Goal: Check status: Check status

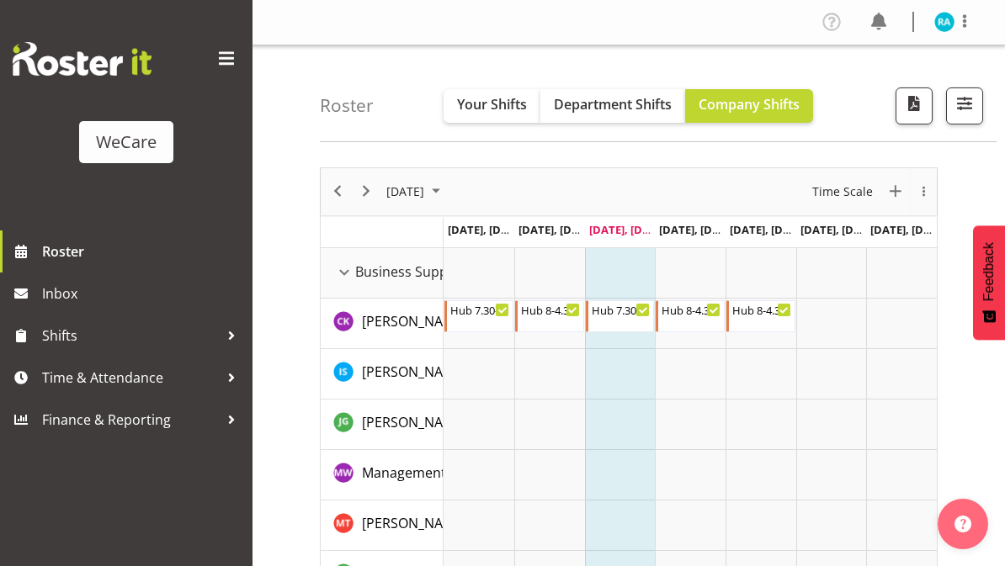
click at [502, 111] on span "Your Shifts" at bounding box center [492, 104] width 70 height 19
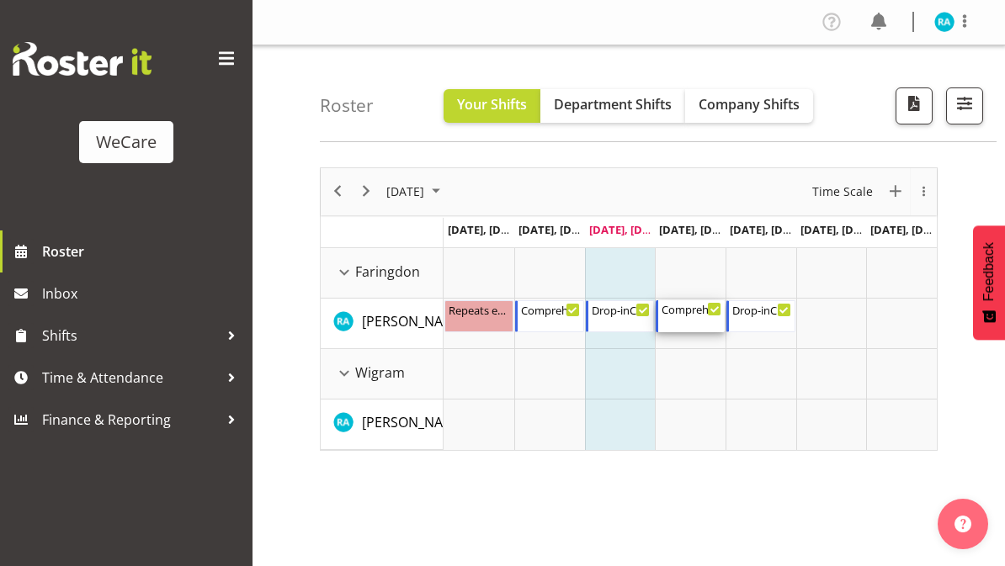
click at [698, 318] on div "Comprehensive Consult [DATE] 9:00 AM - 5:00 PM" at bounding box center [691, 316] width 60 height 32
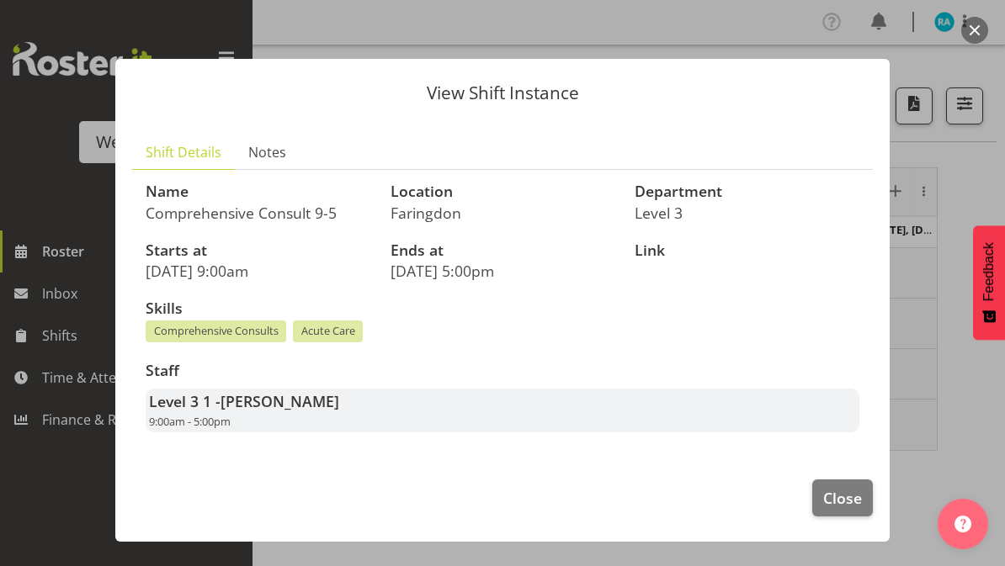
click at [852, 502] on span "Close" at bounding box center [842, 498] width 39 height 22
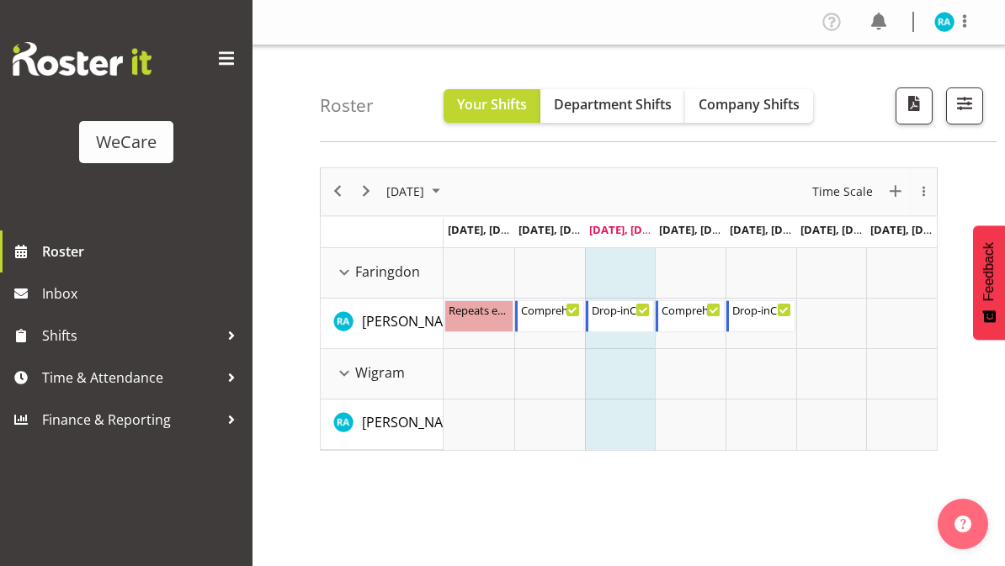
click at [221, 59] on span at bounding box center [226, 58] width 27 height 27
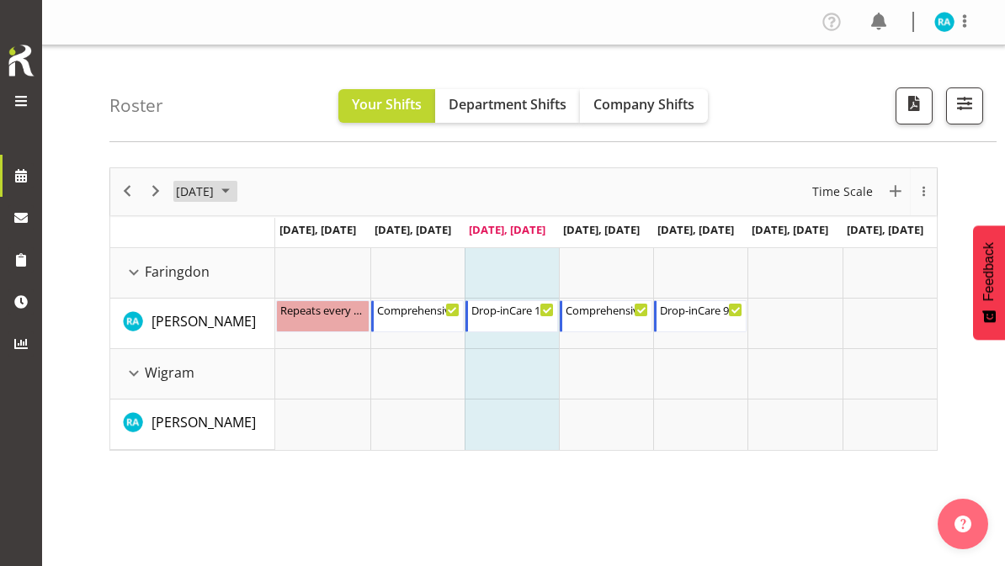
click at [215, 193] on span "[DATE]" at bounding box center [194, 191] width 41 height 21
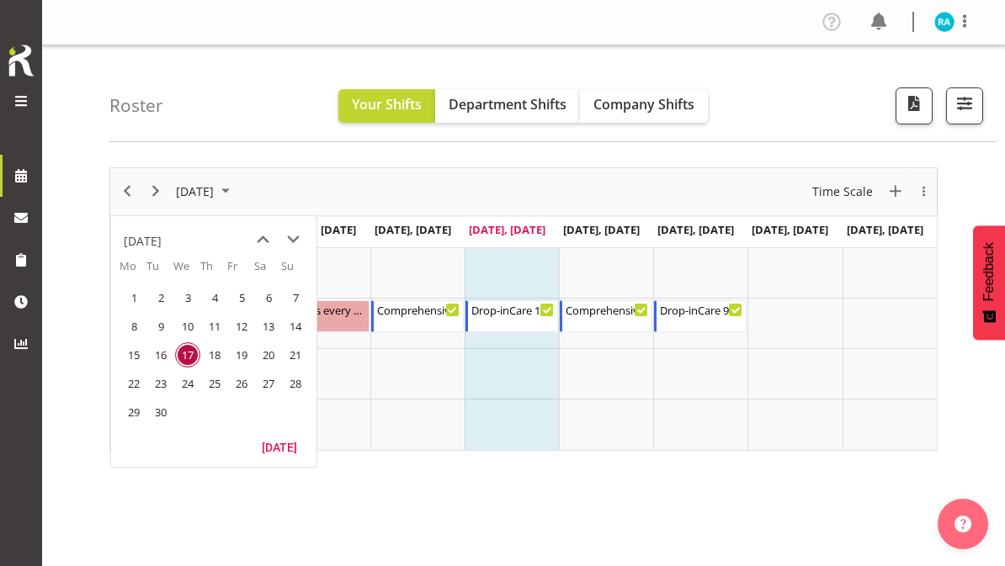
click at [236, 194] on span "September 2025" at bounding box center [225, 191] width 20 height 21
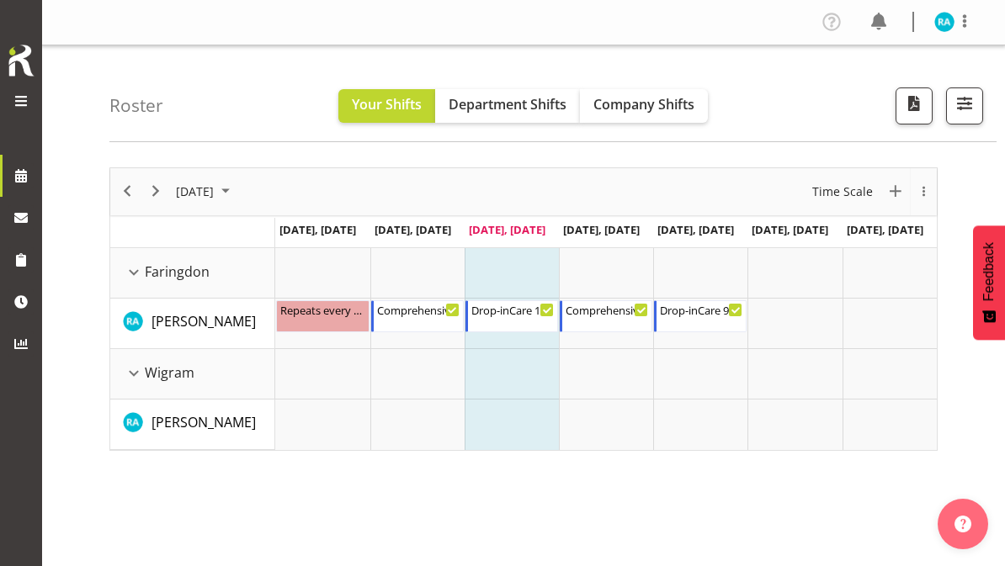
click at [215, 197] on span "[DATE]" at bounding box center [194, 191] width 41 height 21
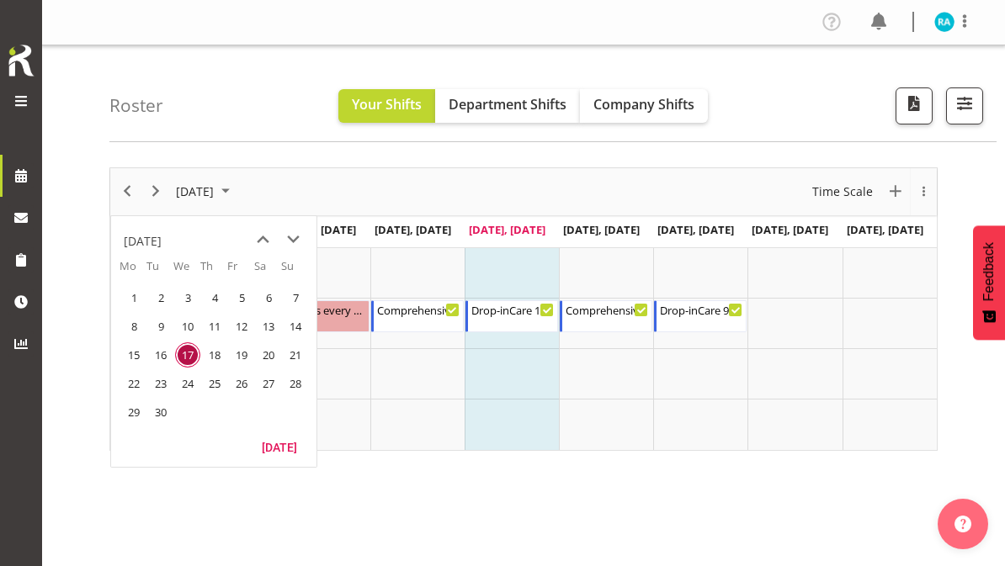
click at [295, 245] on span "next month" at bounding box center [293, 240] width 29 height 30
click at [296, 244] on span "next month" at bounding box center [293, 240] width 29 height 30
click at [144, 327] on span "3" at bounding box center [133, 326] width 25 height 25
